Goal: Check status

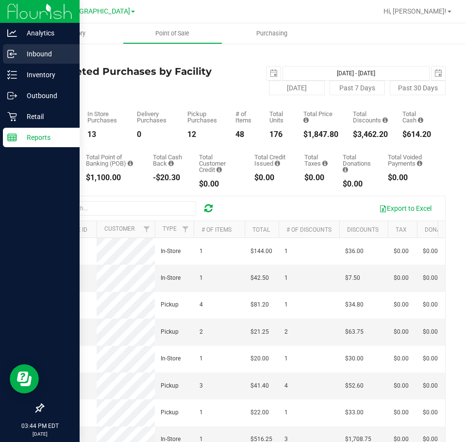
click at [11, 54] on line at bounding box center [13, 54] width 6 height 0
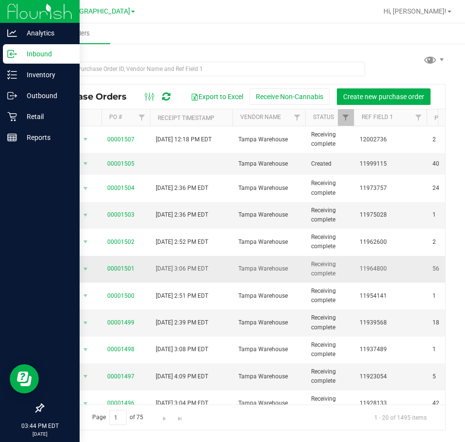
click at [272, 269] on span "Tampa Warehouse" at bounding box center [269, 268] width 61 height 9
click at [122, 163] on link "00001505" at bounding box center [120, 163] width 27 height 7
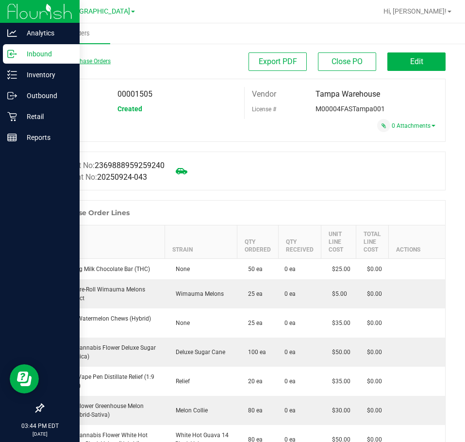
click at [92, 58] on link "Back to Purchase Orders" at bounding box center [77, 61] width 68 height 7
